Goal: Task Accomplishment & Management: Manage account settings

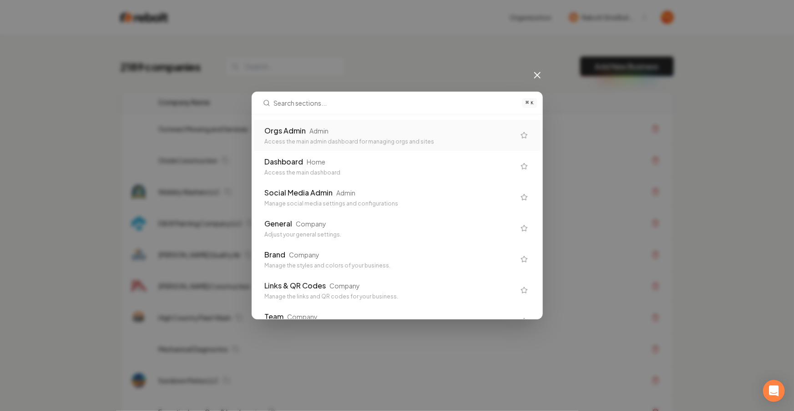
click at [376, 143] on div "Access the main admin dashboard for managing orgs and sites" at bounding box center [390, 141] width 250 height 7
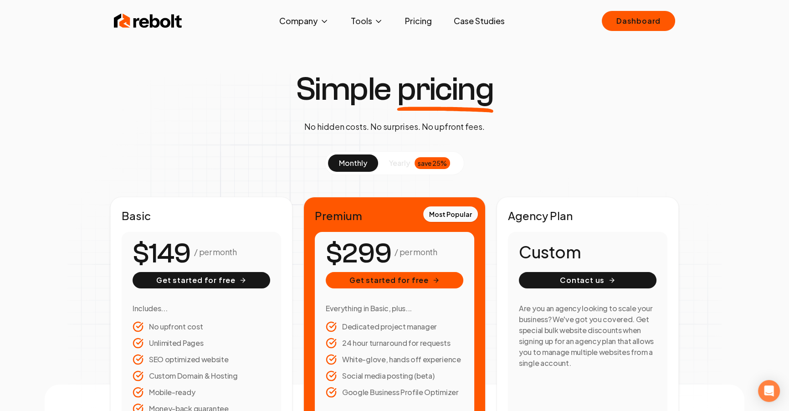
click at [141, 17] on img at bounding box center [148, 21] width 68 height 18
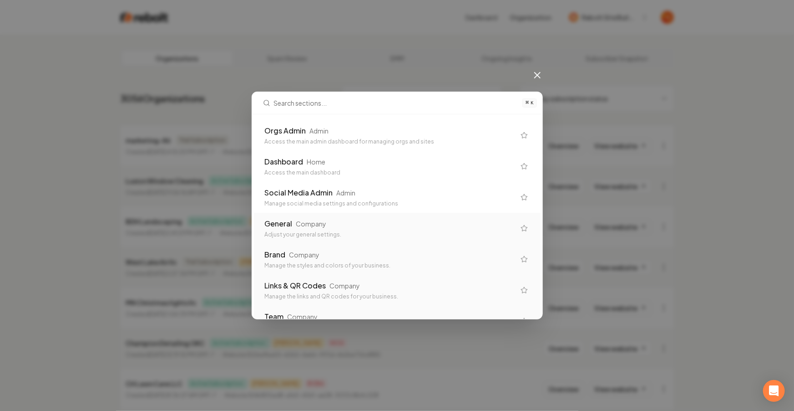
click at [348, 229] on div "General Company Adjust your general settings." at bounding box center [390, 228] width 250 height 20
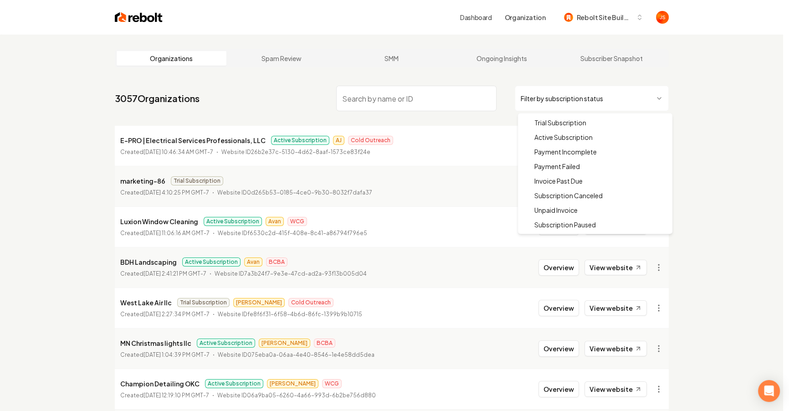
click at [555, 92] on html "Dashboard Organization Rebolt Site Builder Organizations Spam Review SMM Ongoin…" at bounding box center [394, 205] width 789 height 411
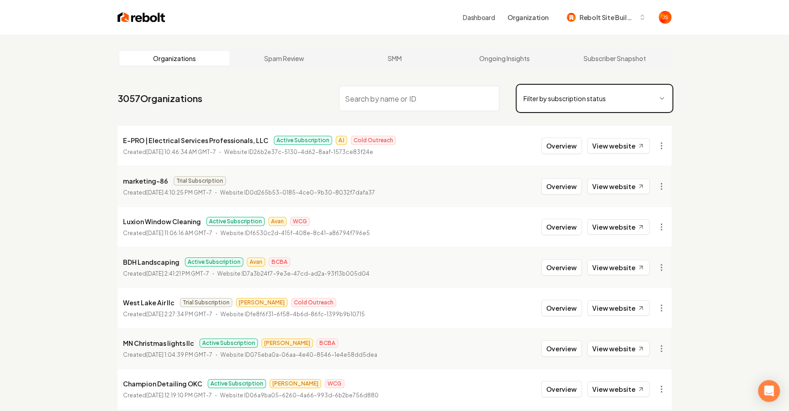
click at [436, 89] on html "Dashboard Organization Rebolt Site Builder Organizations Spam Review SMM Ongoin…" at bounding box center [394, 205] width 789 height 411
click at [429, 92] on input "search" at bounding box center [419, 98] width 160 height 25
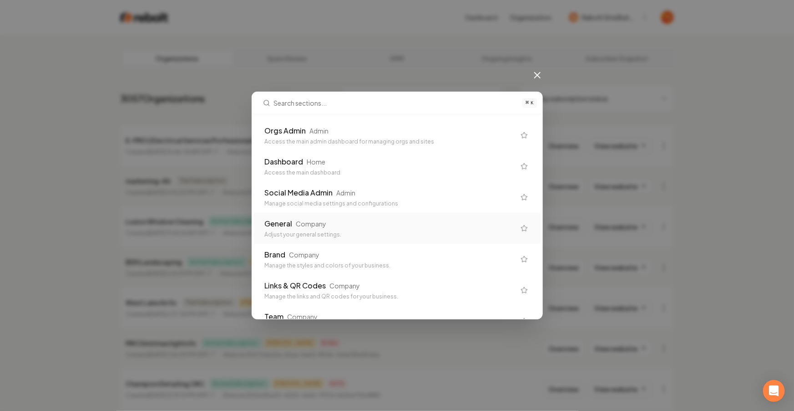
click at [324, 222] on div "Company" at bounding box center [311, 223] width 31 height 9
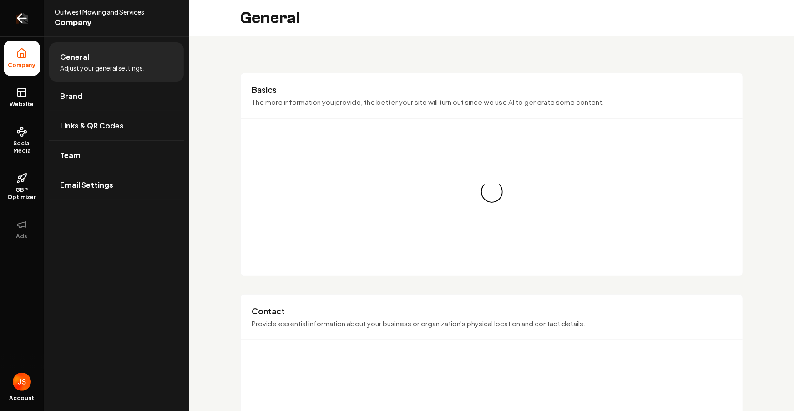
click at [24, 27] on link "Return to dashboard" at bounding box center [22, 18] width 44 height 36
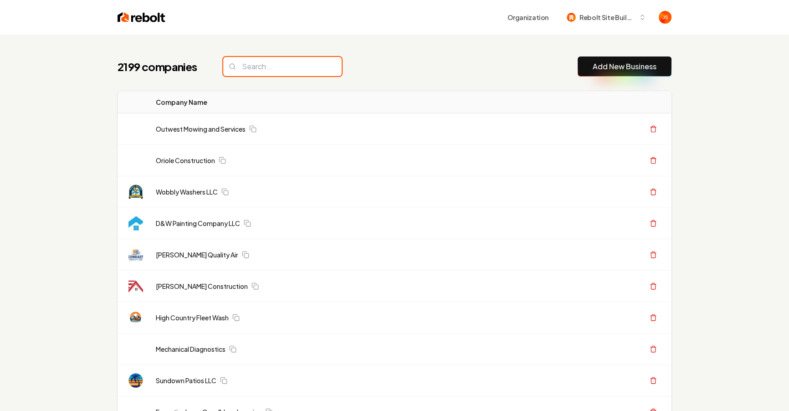
click at [266, 71] on input "search" at bounding box center [282, 66] width 118 height 19
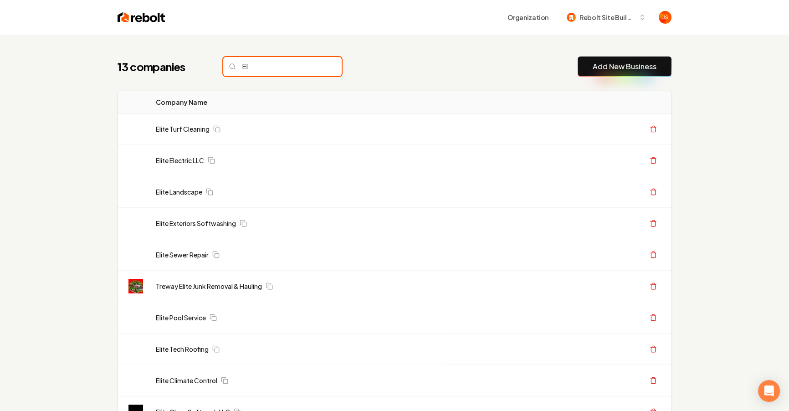
type input "E"
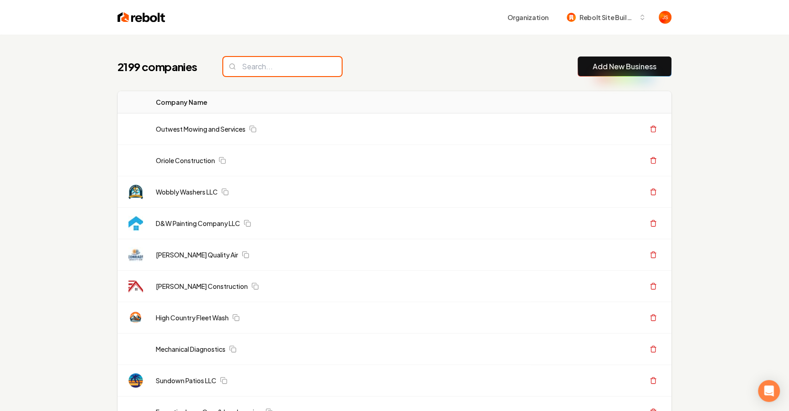
paste input "elit construction"
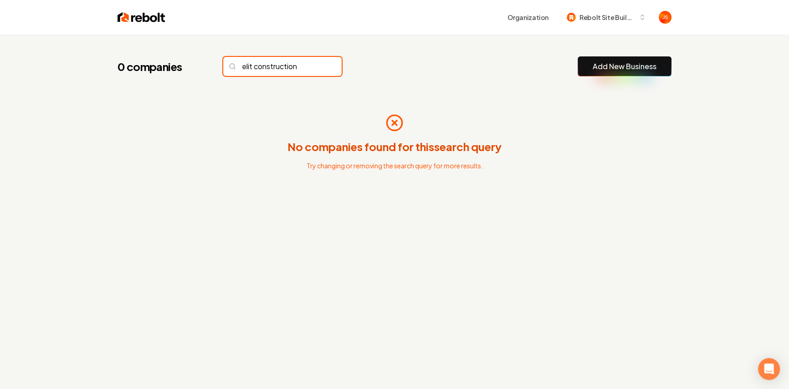
click at [295, 67] on input "elit construction" at bounding box center [282, 66] width 118 height 19
type input "="
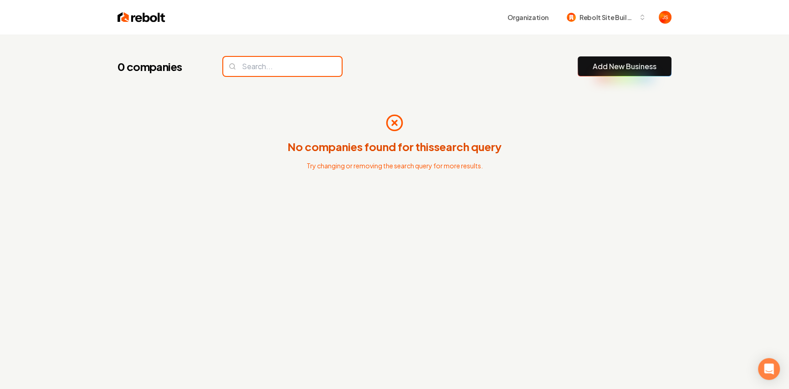
type input "\"
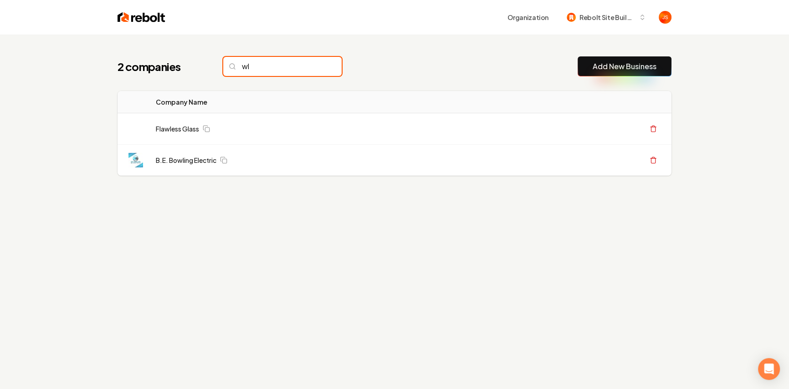
type input "w"
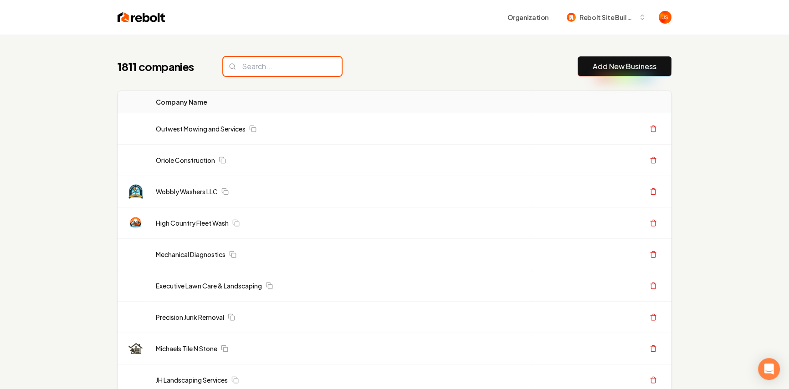
type input "e"
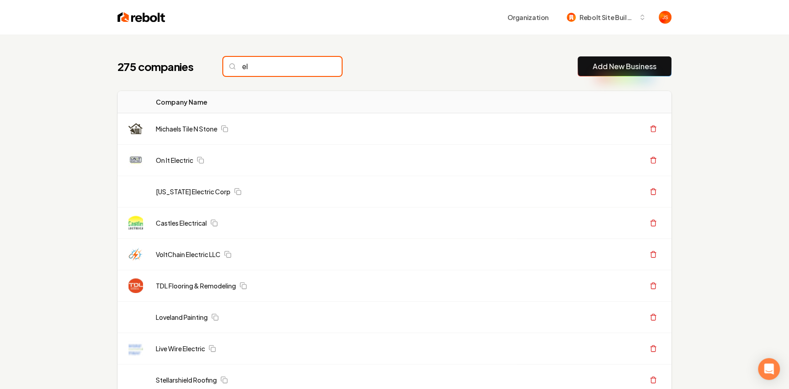
type input "el"
click at [321, 63] on input "el" at bounding box center [282, 66] width 118 height 19
click at [318, 65] on input "el" at bounding box center [282, 66] width 118 height 19
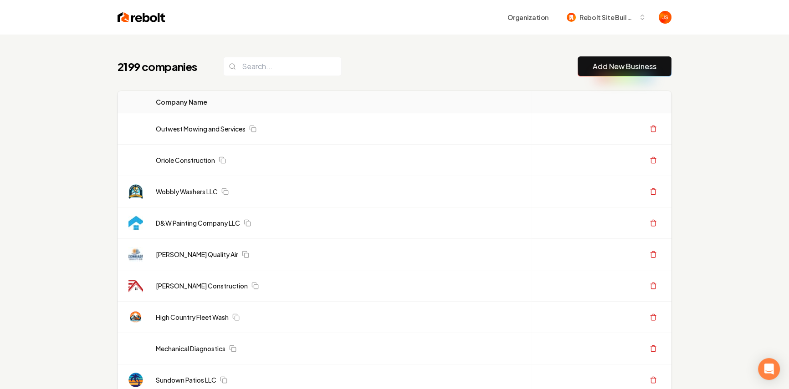
click at [256, 70] on input "search" at bounding box center [282, 66] width 118 height 19
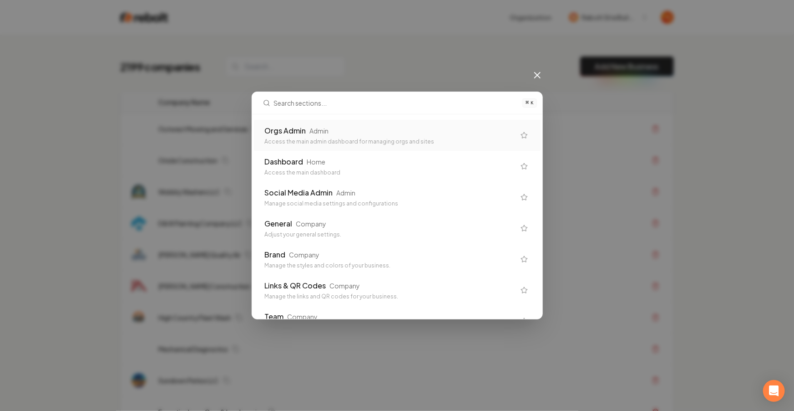
click at [335, 127] on div "Orgs Admin Admin" at bounding box center [390, 130] width 250 height 11
